Goal: Information Seeking & Learning: Learn about a topic

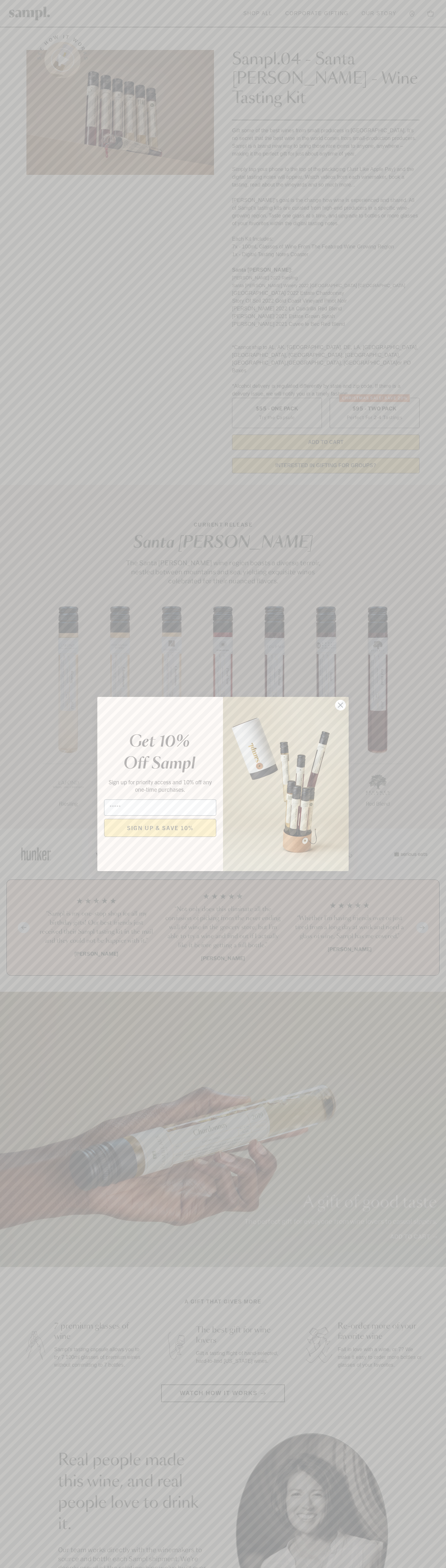
click at [341, 705] on icon "Close dialog" at bounding box center [340, 705] width 5 height 5
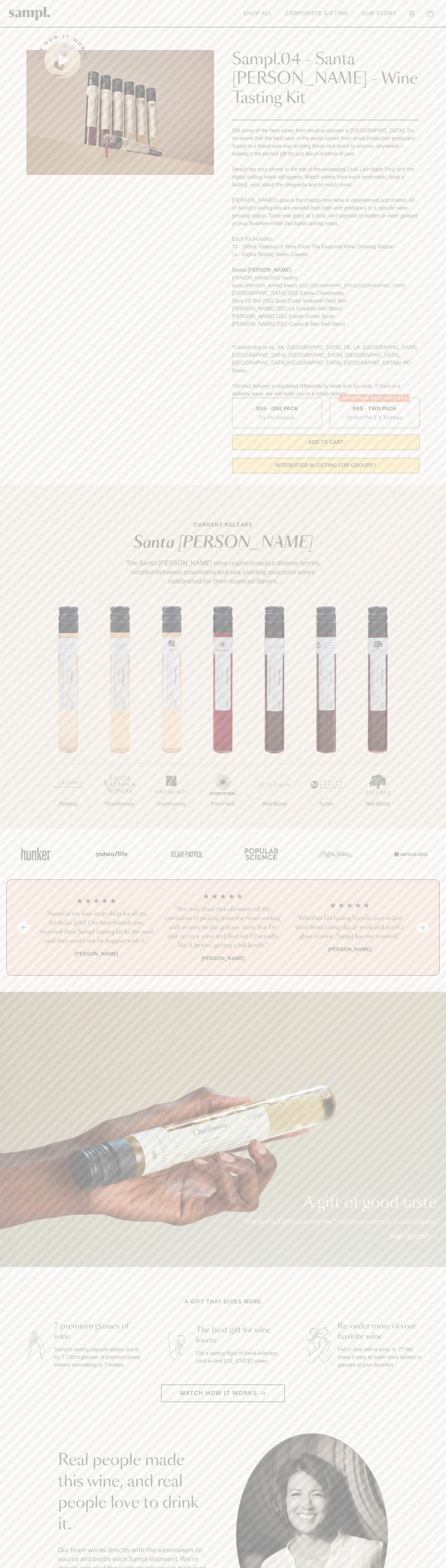
click at [94, 22] on header "Toggle navigation menu Shop All Corporate Gifting Our Story Account Story Shop …" at bounding box center [223, 14] width 446 height 27
click at [437, 485] on section "CURRENT RELEASE Santa Barbara The Santa Barbara wine region boasts a diverse te…" at bounding box center [223, 657] width 446 height 343
click at [25, 1568] on html "Skip to main content Toggle navigation menu Shop All Corporate Gifting Our Stor…" at bounding box center [223, 1304] width 446 height 2609
click at [27, 260] on div "See how it works" at bounding box center [120, 252] width 187 height 453
click at [375, 398] on label "Christmas SALE! Save 20% $95 - Two Pack Perfect For 2-4 Tastings" at bounding box center [375, 413] width 90 height 30
